Goal: Task Accomplishment & Management: Use online tool/utility

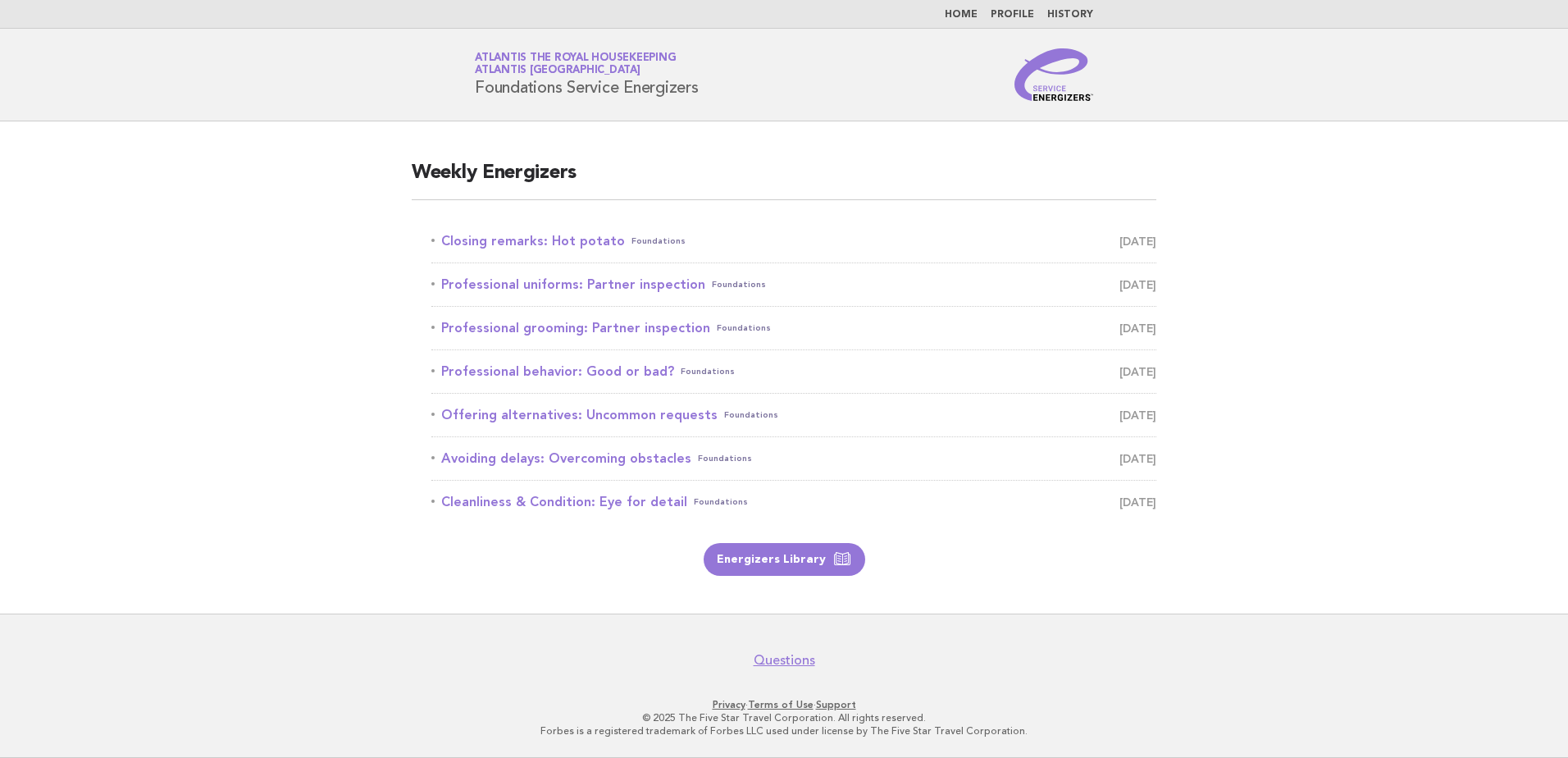
click at [1076, 13] on link "History" at bounding box center [1070, 14] width 46 height 10
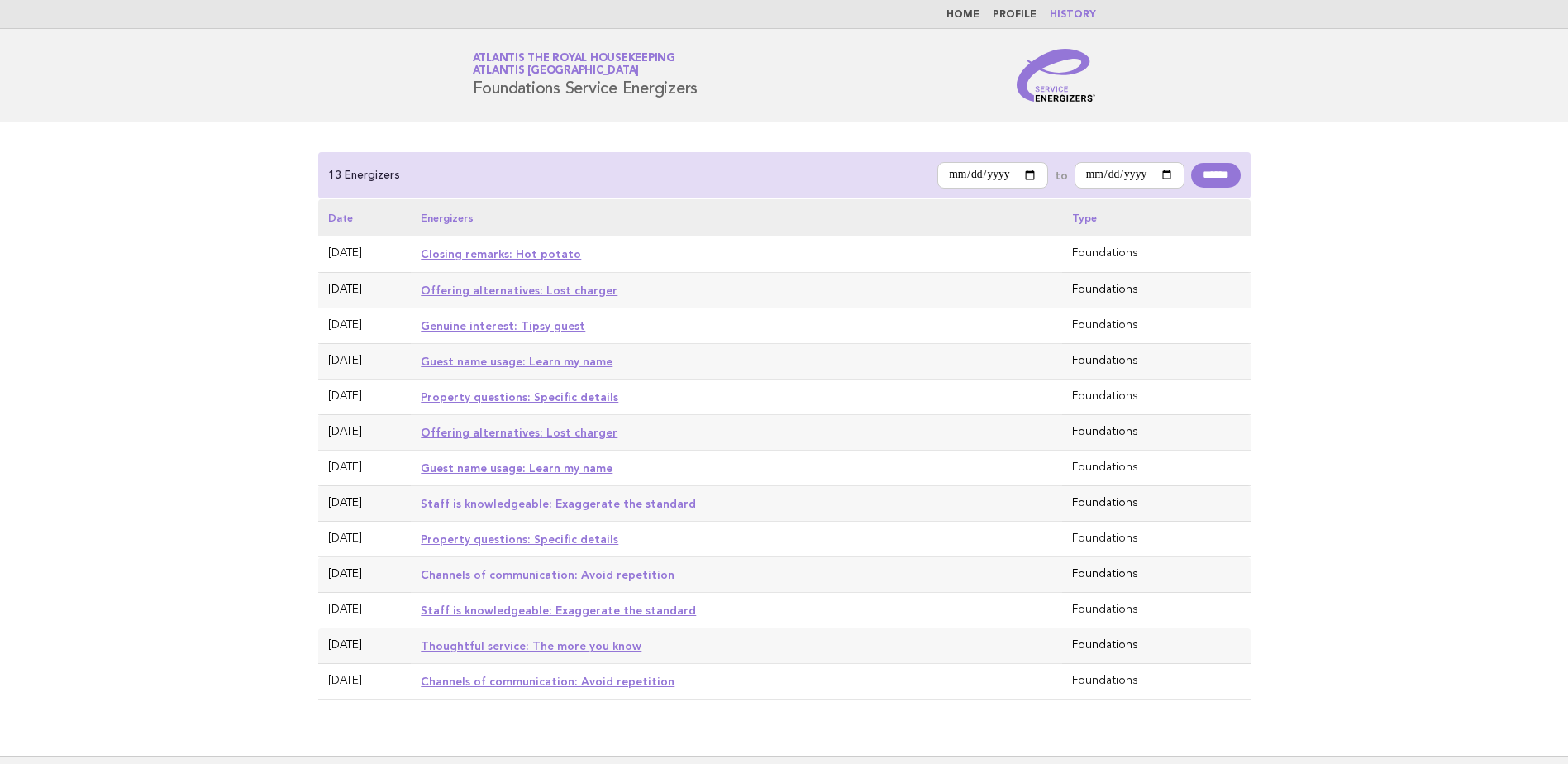
click at [970, 15] on link "Home" at bounding box center [963, 15] width 33 height 10
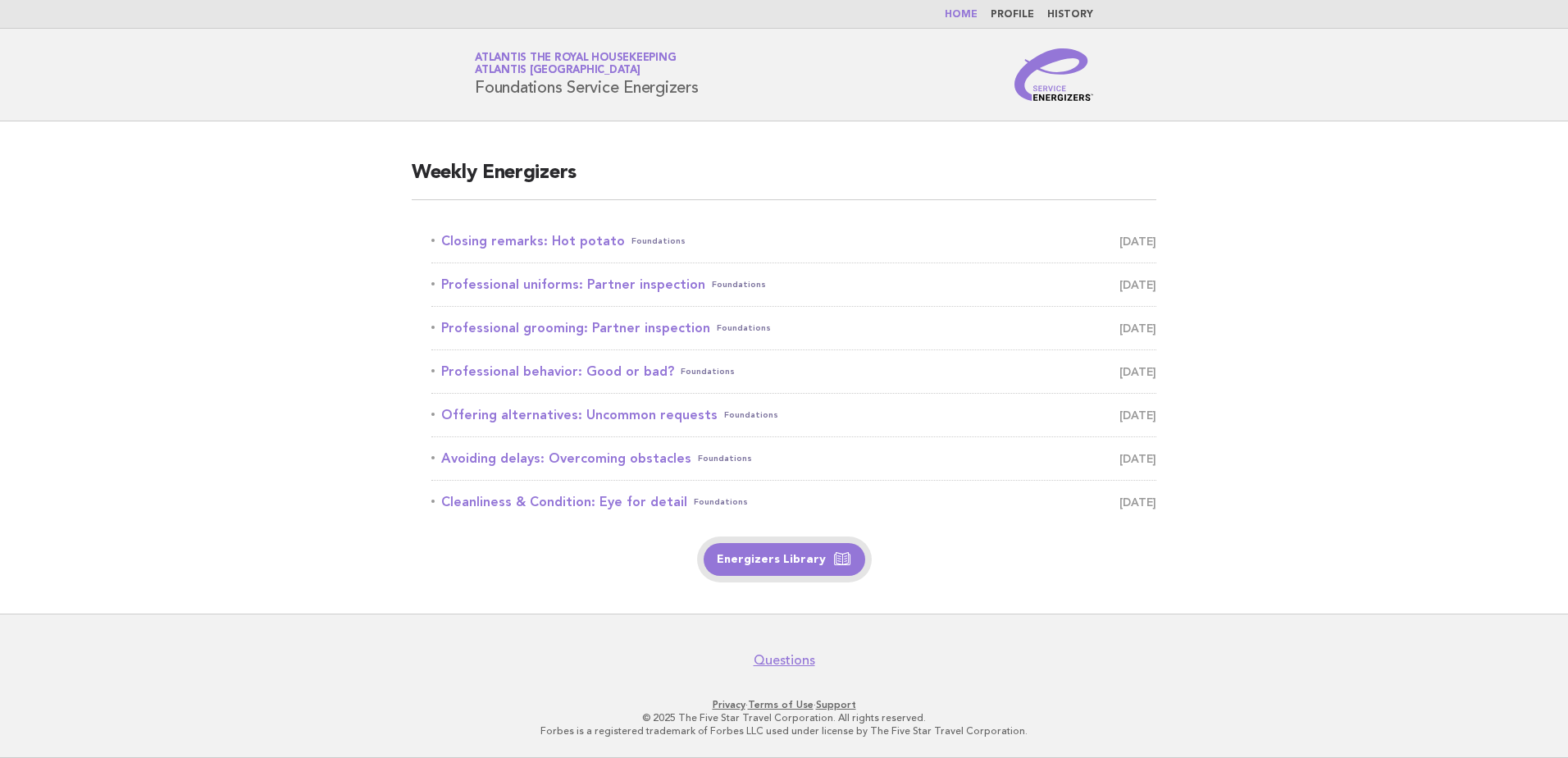
click at [779, 561] on link "Energizers Library" at bounding box center [785, 559] width 162 height 33
click at [526, 227] on li "Closing remarks: Hot potato Foundations [DATE]" at bounding box center [794, 241] width 725 height 43
click at [525, 244] on link "Closing remarks: Hot potato Foundations [DATE]" at bounding box center [794, 241] width 725 height 23
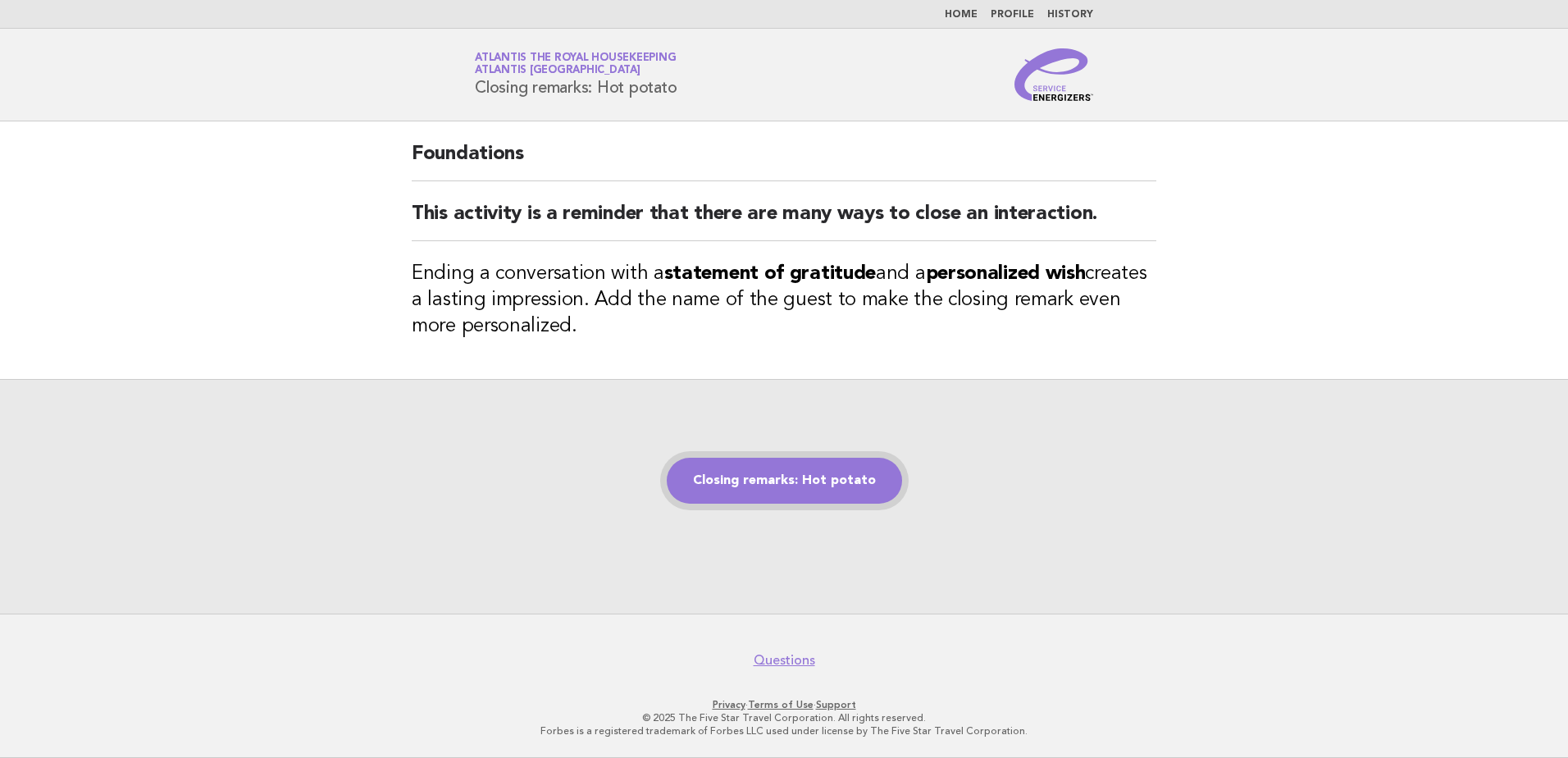
click at [768, 477] on link "Closing remarks: Hot potato" at bounding box center [784, 480] width 235 height 46
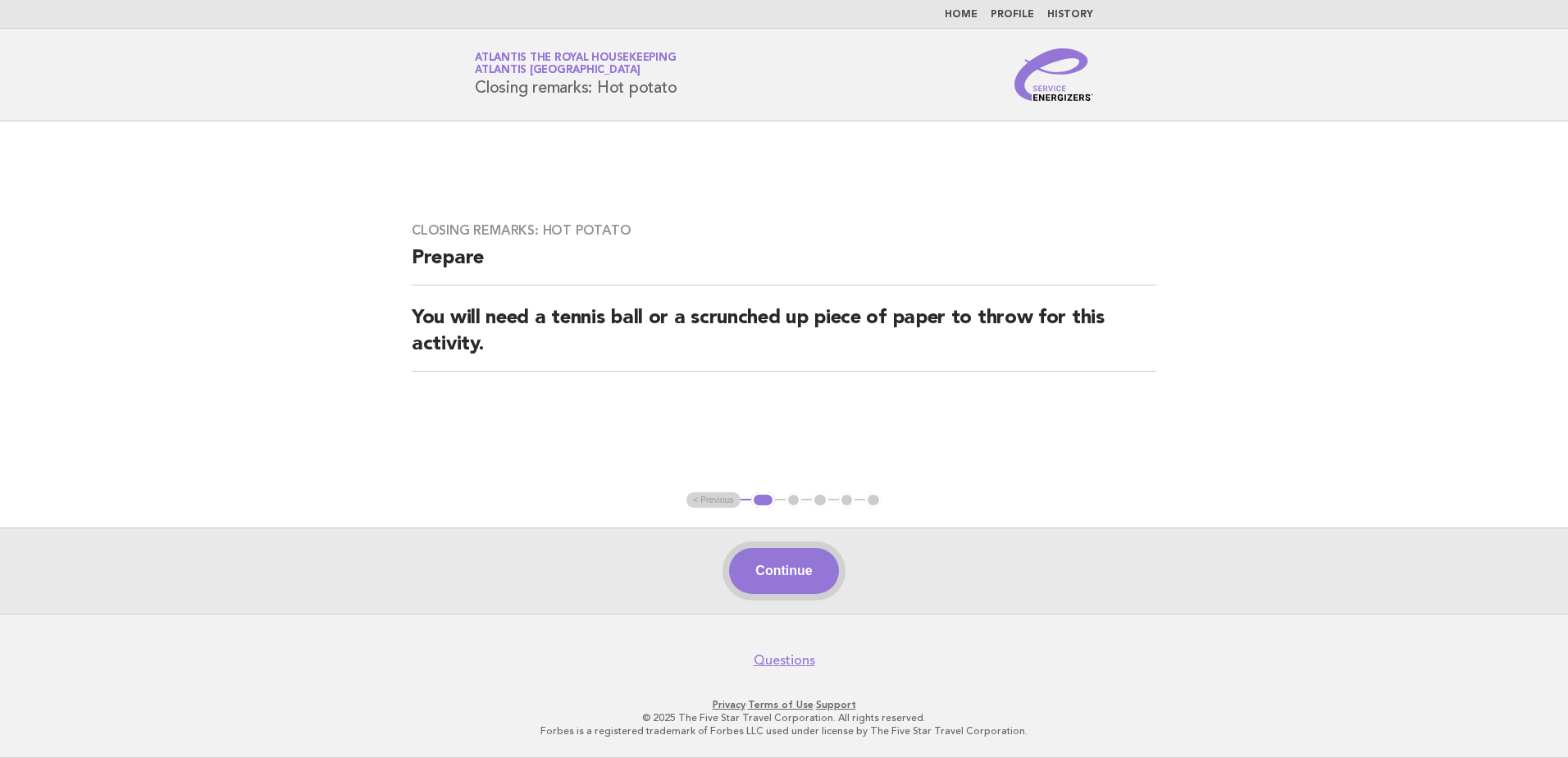
click at [810, 592] on button "Continue" at bounding box center [783, 571] width 109 height 46
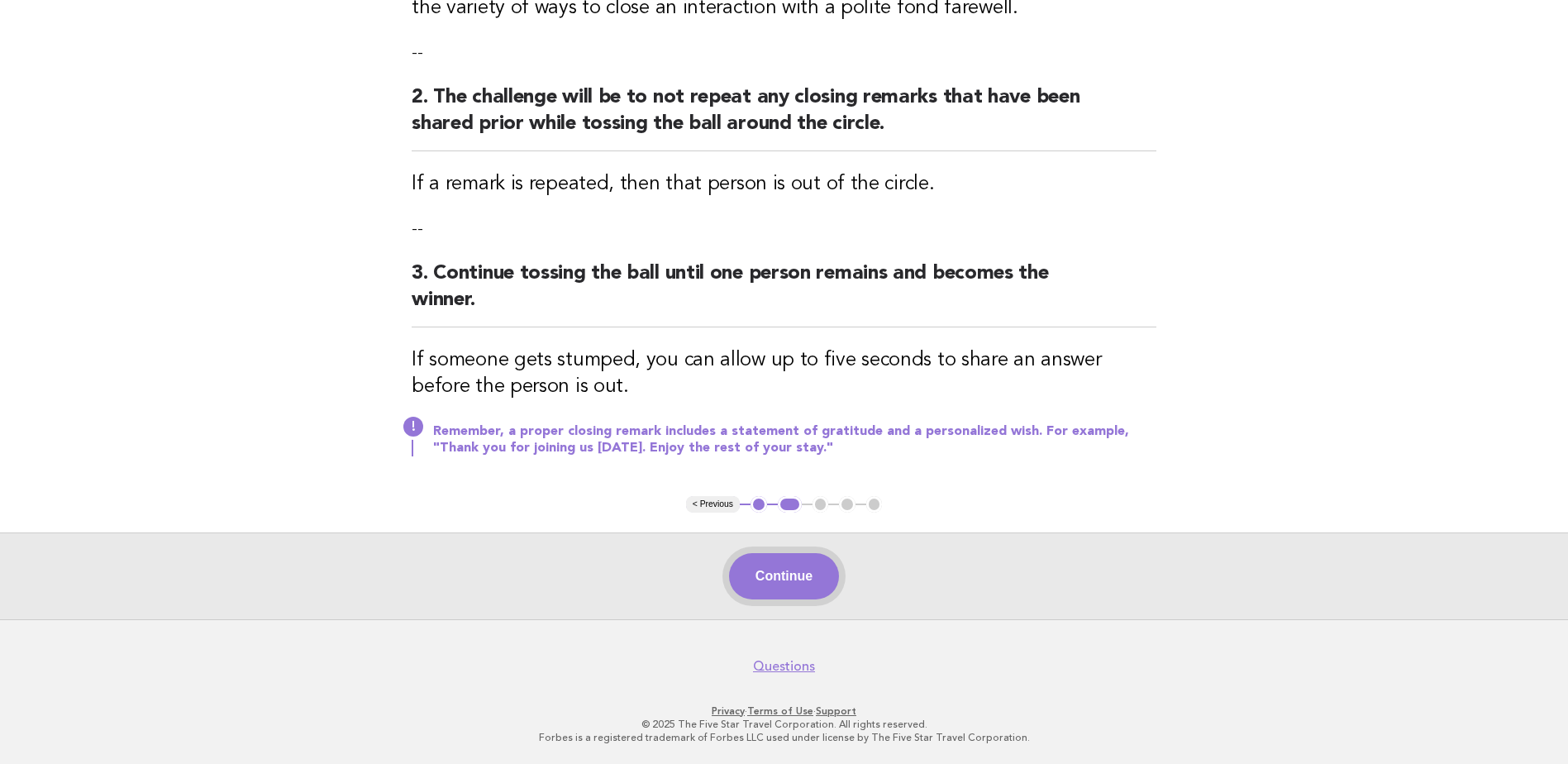
click at [807, 564] on button "Continue" at bounding box center [784, 576] width 110 height 47
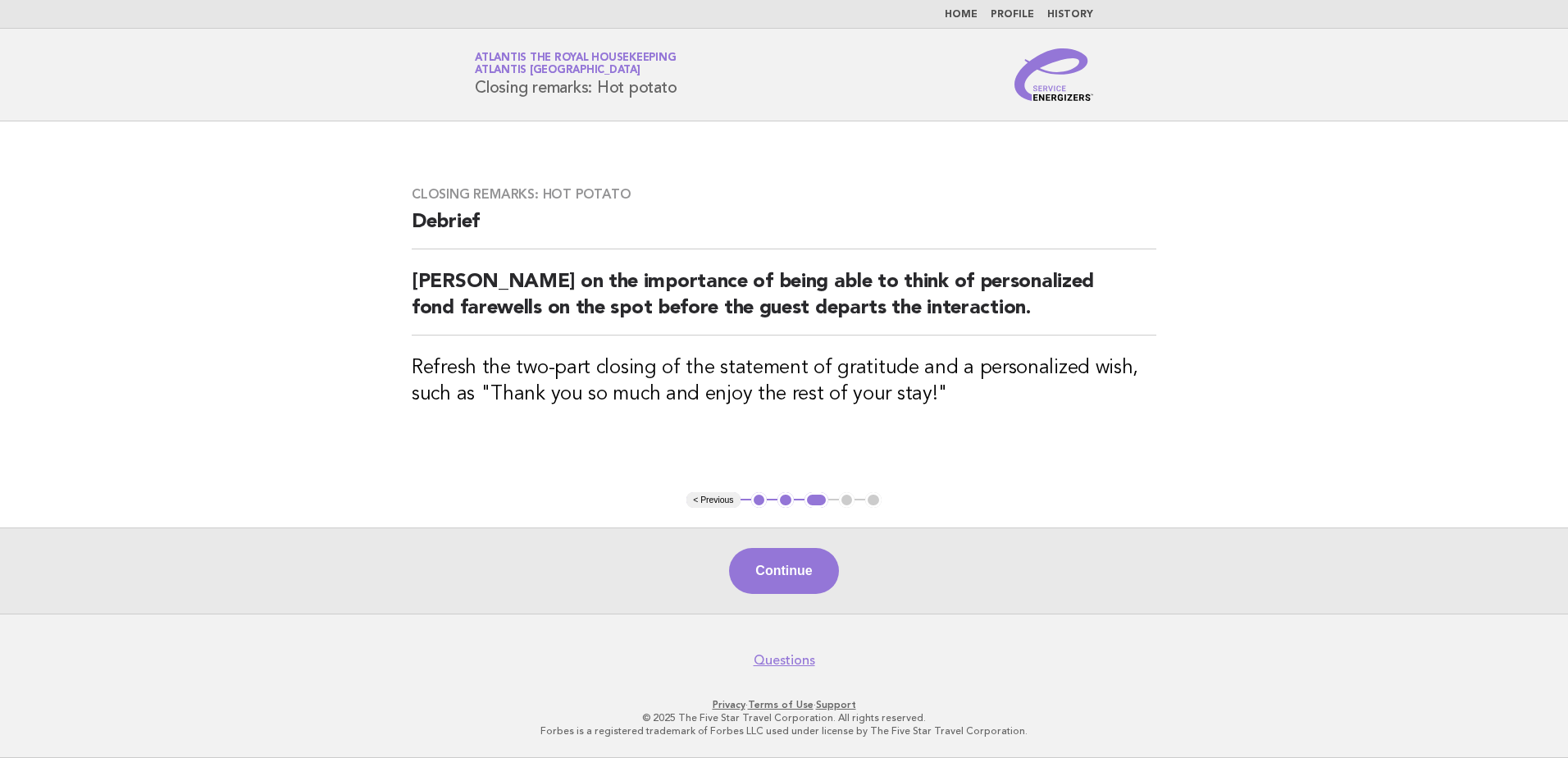
click at [800, 559] on button "Continue" at bounding box center [783, 571] width 109 height 46
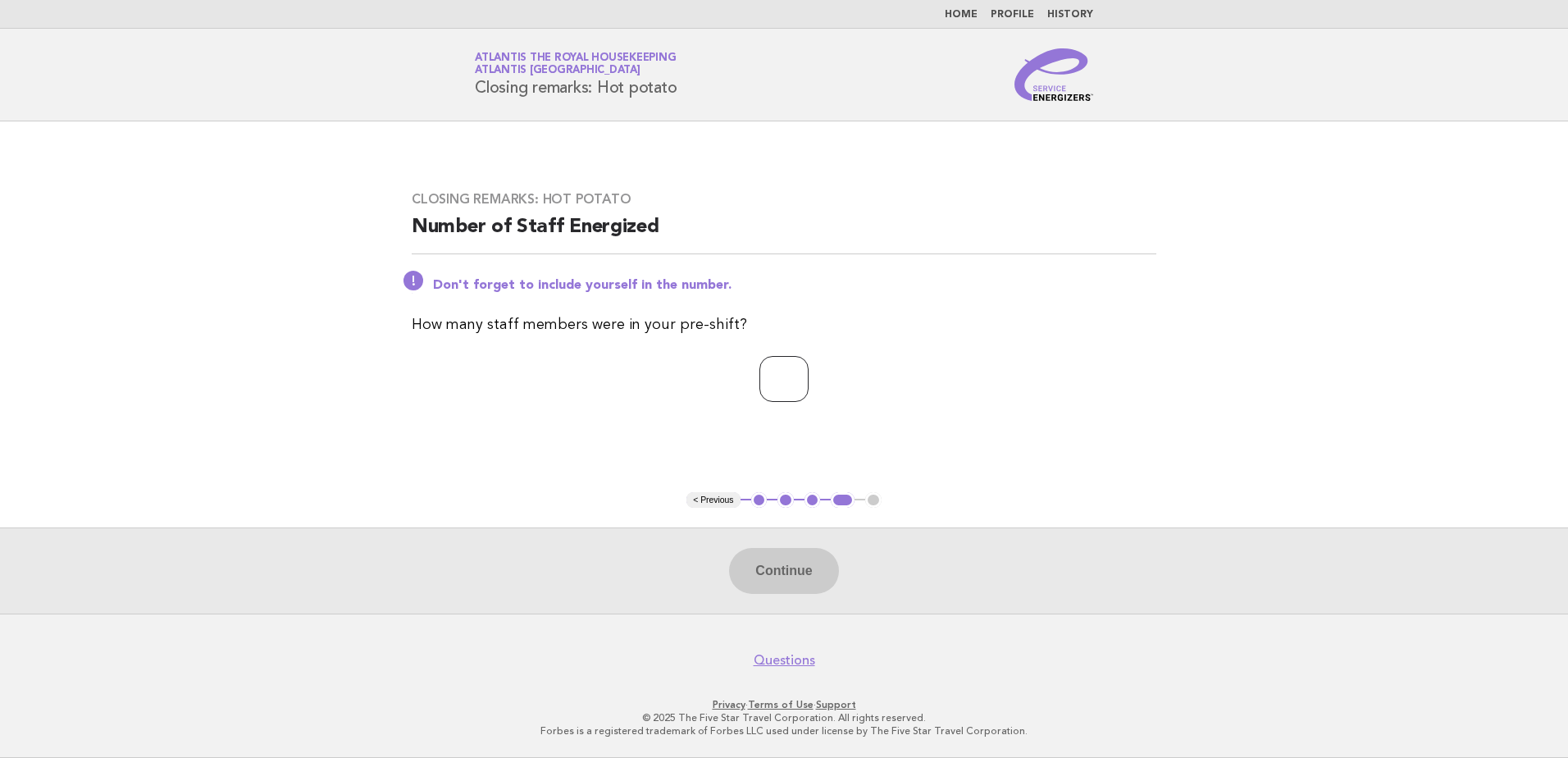
click at [773, 377] on input "number" at bounding box center [783, 379] width 49 height 46
type input "**"
click at [782, 572] on button "Continue" at bounding box center [783, 571] width 109 height 46
